Goal: Task Accomplishment & Management: Complete application form

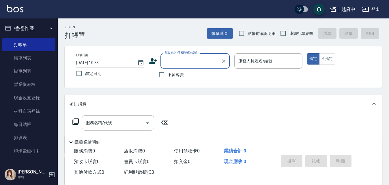
click at [300, 31] on span "連續打單結帳" at bounding box center [301, 34] width 24 height 6
click at [289, 31] on input "連續打單結帳" at bounding box center [283, 33] width 12 height 12
checkbox input "true"
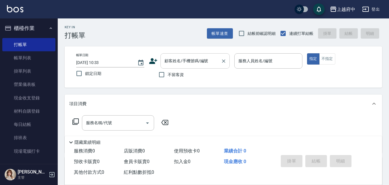
click at [170, 65] on input "顧客姓名/手機號碼/編號" at bounding box center [190, 61] width 55 height 10
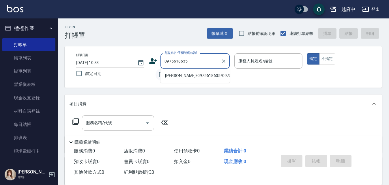
drag, startPoint x: 163, startPoint y: 81, endPoint x: 166, endPoint y: 80, distance: 3.3
click at [163, 80] on li "[PERSON_NAME]/0975618635/0975618635" at bounding box center [195, 76] width 69 height 10
type input "[PERSON_NAME]/0975618635/0975618635"
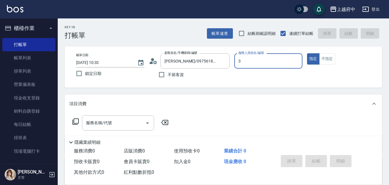
type input "黎黎-3"
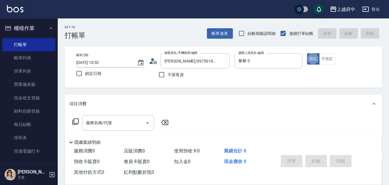
type button "true"
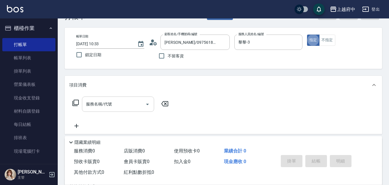
scroll to position [29, 0]
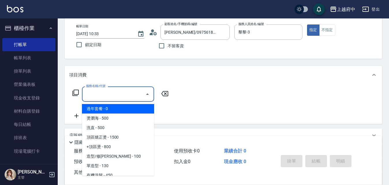
click at [106, 93] on input "服務名稱/代號" at bounding box center [114, 94] width 58 height 10
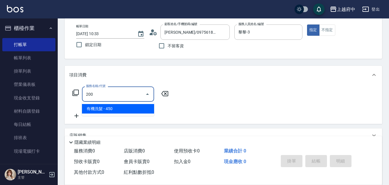
type input "有機洗髮(200)"
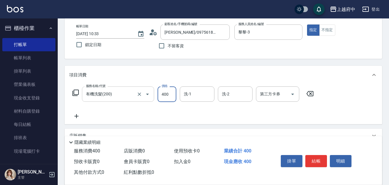
type input "400"
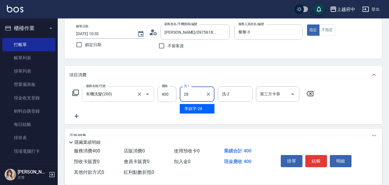
type input "[PERSON_NAME]-28"
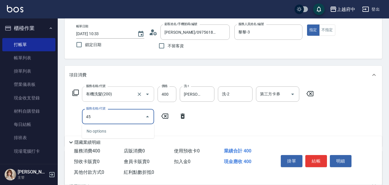
type input "4"
type input "剪髮(340)"
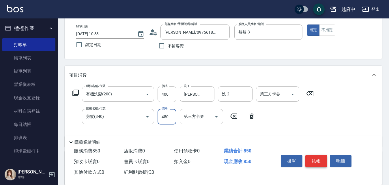
type input "450"
click at [318, 157] on button "結帳" at bounding box center [317, 161] width 22 height 12
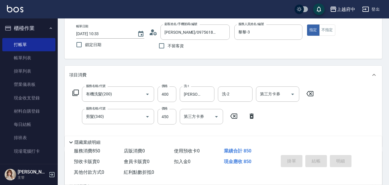
type input "[DATE] 13:34"
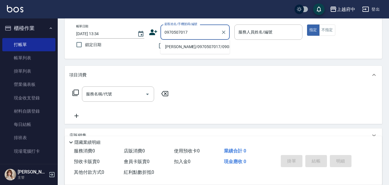
click at [197, 42] on ul "[PERSON_NAME]/0970507017/090507017" at bounding box center [195, 47] width 69 height 14
click at [200, 47] on li "[PERSON_NAME]/0970507017/090507017" at bounding box center [195, 47] width 69 height 10
type input "[PERSON_NAME]/0970507017/090507017"
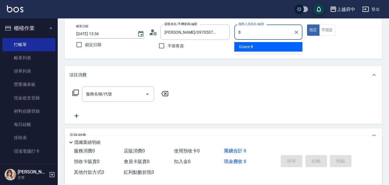
type input "Grace-8"
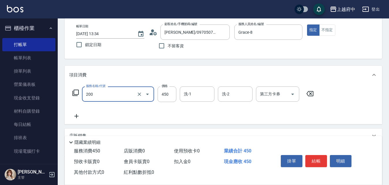
type input "有機洗髮(200)"
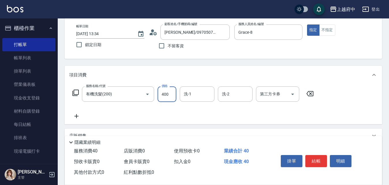
type input "400"
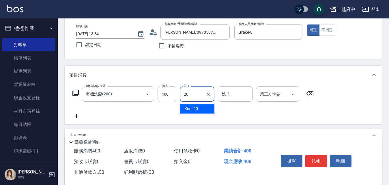
type input "Kimi-20"
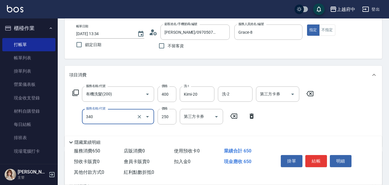
type input "剪髮(340)"
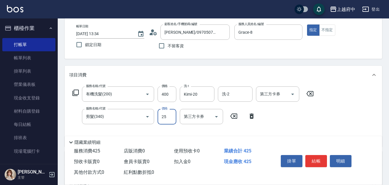
type input "250"
click at [311, 157] on button "結帳" at bounding box center [317, 161] width 22 height 12
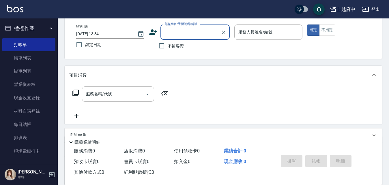
click at [180, 44] on span "不留客資" at bounding box center [176, 46] width 16 height 6
click at [168, 44] on input "不留客資" at bounding box center [162, 46] width 12 height 12
checkbox input "true"
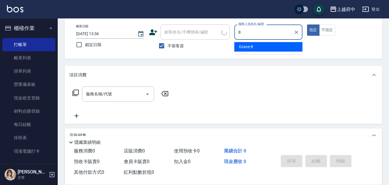
type input "Grace-8"
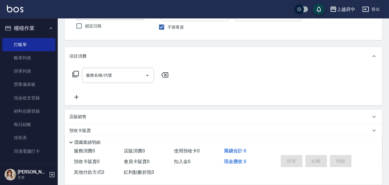
scroll to position [58, 0]
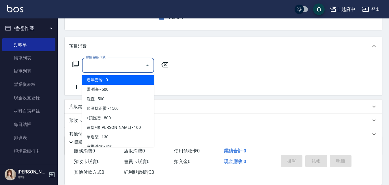
click at [110, 68] on input "服務名稱/代號" at bounding box center [114, 65] width 58 height 10
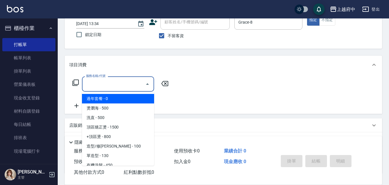
scroll to position [29, 0]
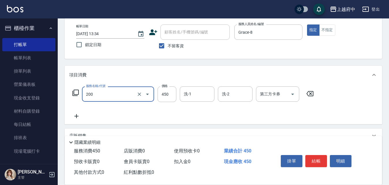
type input "有機洗髮(200)"
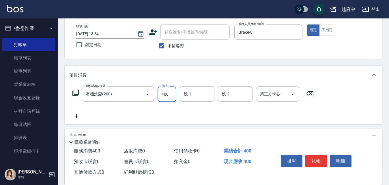
type input "400"
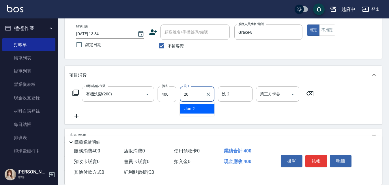
type input "Kimi-20"
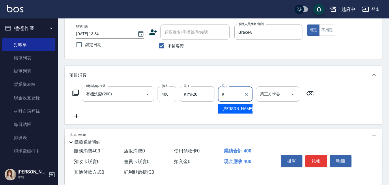
type input "[PERSON_NAME]-9"
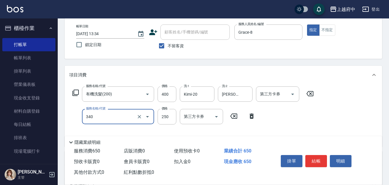
type input "剪髮(340)"
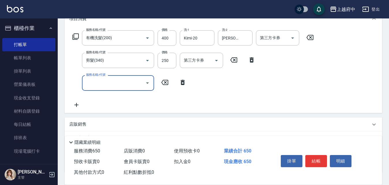
scroll to position [87, 0]
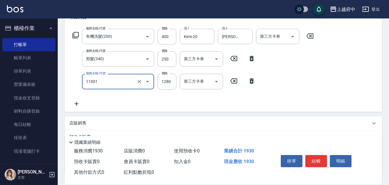
type input "燙髮S(11001)"
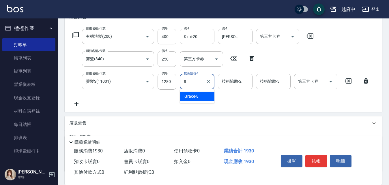
type input "Grace-8"
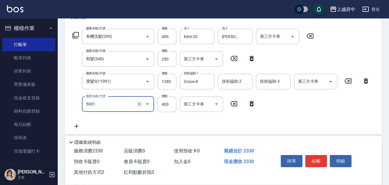
type input "側邊壓貼(5001)"
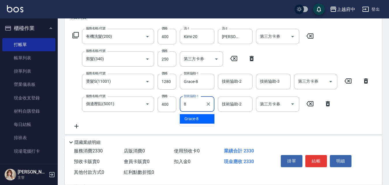
type input "Grace-8"
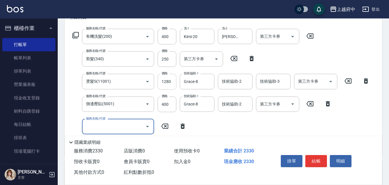
click at [163, 82] on input "1280" at bounding box center [167, 82] width 19 height 16
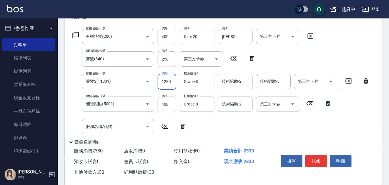
click at [163, 82] on input "1280" at bounding box center [167, 82] width 19 height 16
type input "1550"
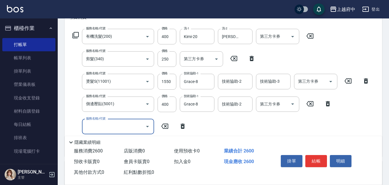
click at [129, 127] on input "服務名稱/代號" at bounding box center [114, 127] width 58 height 10
type input "蘆薈敷膜(83203)"
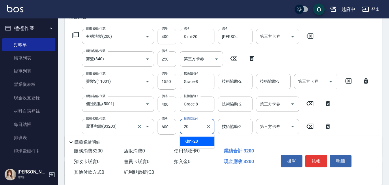
type input "Kimi-20"
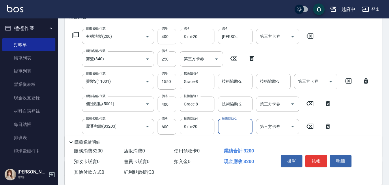
click at [81, 100] on div "服務名稱/代號 側邊壓貼(5001) 服務名稱/代號 價格 400 價格 技術協助-1 Grace-8 技術協助-1 技術協助-2 技術協助-2 第三方卡券 …" at bounding box center [202, 105] width 266 height 16
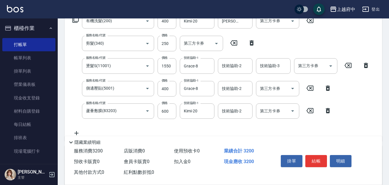
scroll to position [116, 0]
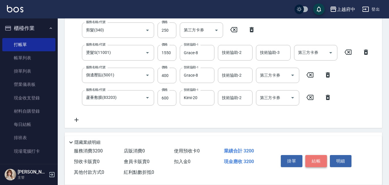
click at [316, 159] on button "結帳" at bounding box center [317, 161] width 22 height 12
type input "[DATE] 13:35"
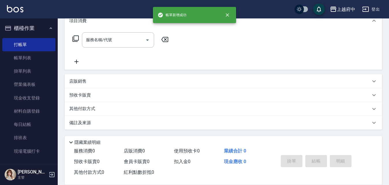
scroll to position [0, 0]
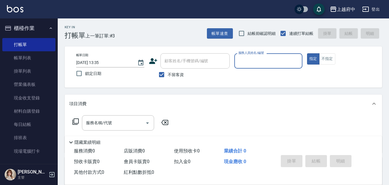
click at [172, 80] on label "不留客資" at bounding box center [170, 75] width 28 height 12
click at [168, 80] on input "不留客資" at bounding box center [162, 75] width 12 height 12
checkbox input "false"
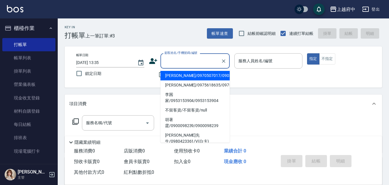
click at [177, 65] on input "顧客姓名/手機號碼/編號" at bounding box center [190, 61] width 55 height 10
type input "ㄒ"
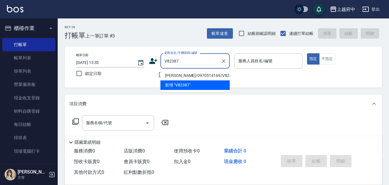
click at [187, 73] on li "[PERSON_NAME]/0970514169/V82387" at bounding box center [195, 76] width 69 height 10
type input "[PERSON_NAME]/0970514169/V82387"
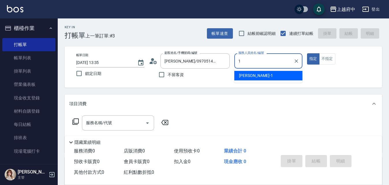
type input "[PERSON_NAME] -1"
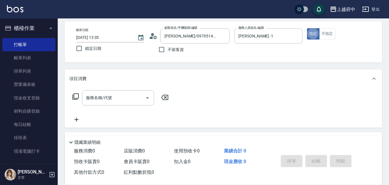
scroll to position [58, 0]
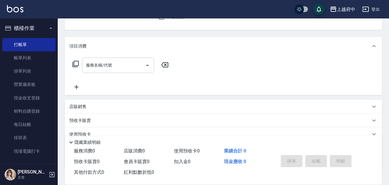
click at [125, 63] on input "服務名稱/代號" at bounding box center [114, 65] width 58 height 10
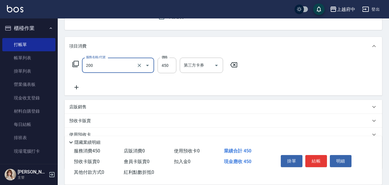
type input "有機洗髮(200)"
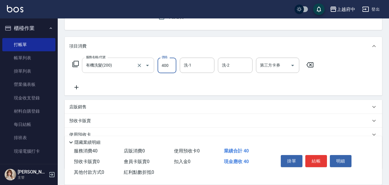
type input "400"
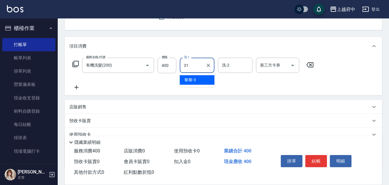
type input "[PERSON_NAME]-31"
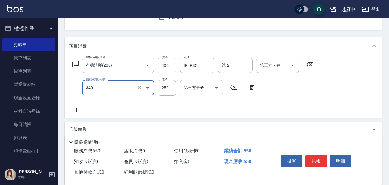
type input "剪髮(340)"
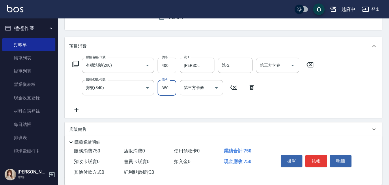
type input "350"
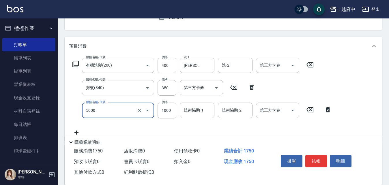
type input "毛流燙(5000)"
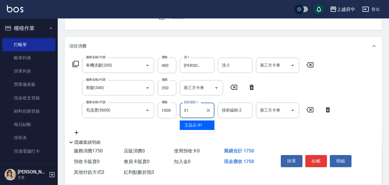
type input "[PERSON_NAME]-31"
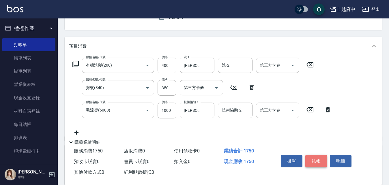
click at [309, 156] on button "結帳" at bounding box center [317, 161] width 22 height 12
type input "[DATE] 13:36"
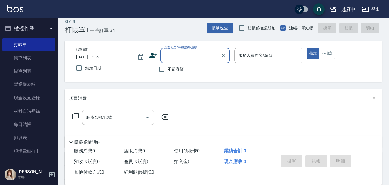
scroll to position [0, 0]
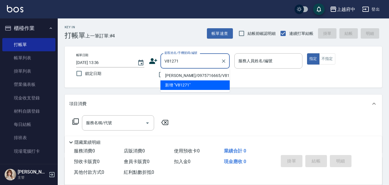
click at [219, 77] on li "[PERSON_NAME]/0975716665/V81271" at bounding box center [195, 76] width 69 height 10
type input "[PERSON_NAME]/0975716665/V81271"
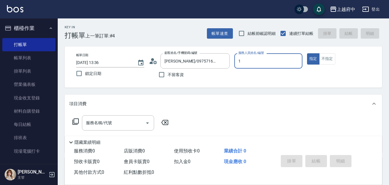
type input "[PERSON_NAME] -1"
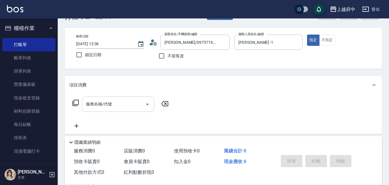
scroll to position [29, 0]
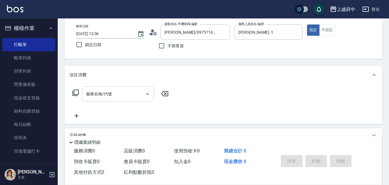
click at [109, 99] on input "服務名稱/代號" at bounding box center [114, 94] width 58 height 10
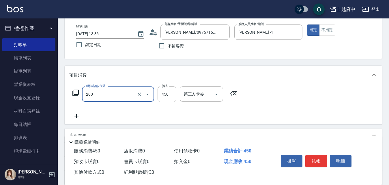
type input "有機洗髮(200)"
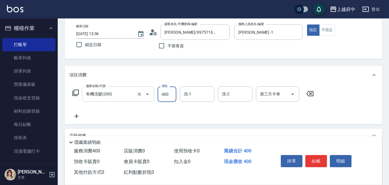
type input "400"
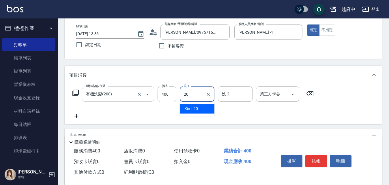
type input "Kimi-20"
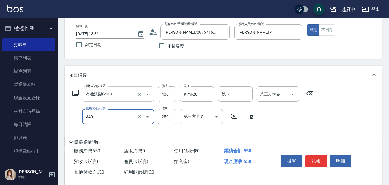
type input "剪髮(340)"
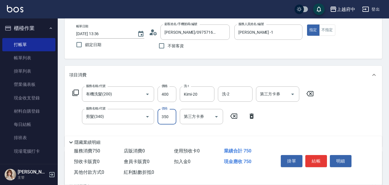
type input "350"
click at [148, 63] on div "Key In 打帳單 上一筆訂單:#4 帳單速查 結帳前確認明細 連續打單結帳 掛單 結帳 明細 帳單日期 [DATE] 13:36 鎖定日期 顧客姓名/手機…" at bounding box center [224, 133] width 332 height 287
click at [315, 161] on button "結帳" at bounding box center [317, 161] width 22 height 12
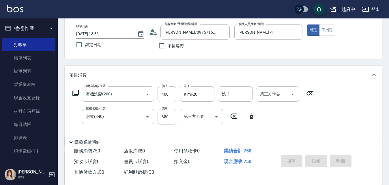
type input "[DATE] 13:37"
